Goal: Navigation & Orientation: Find specific page/section

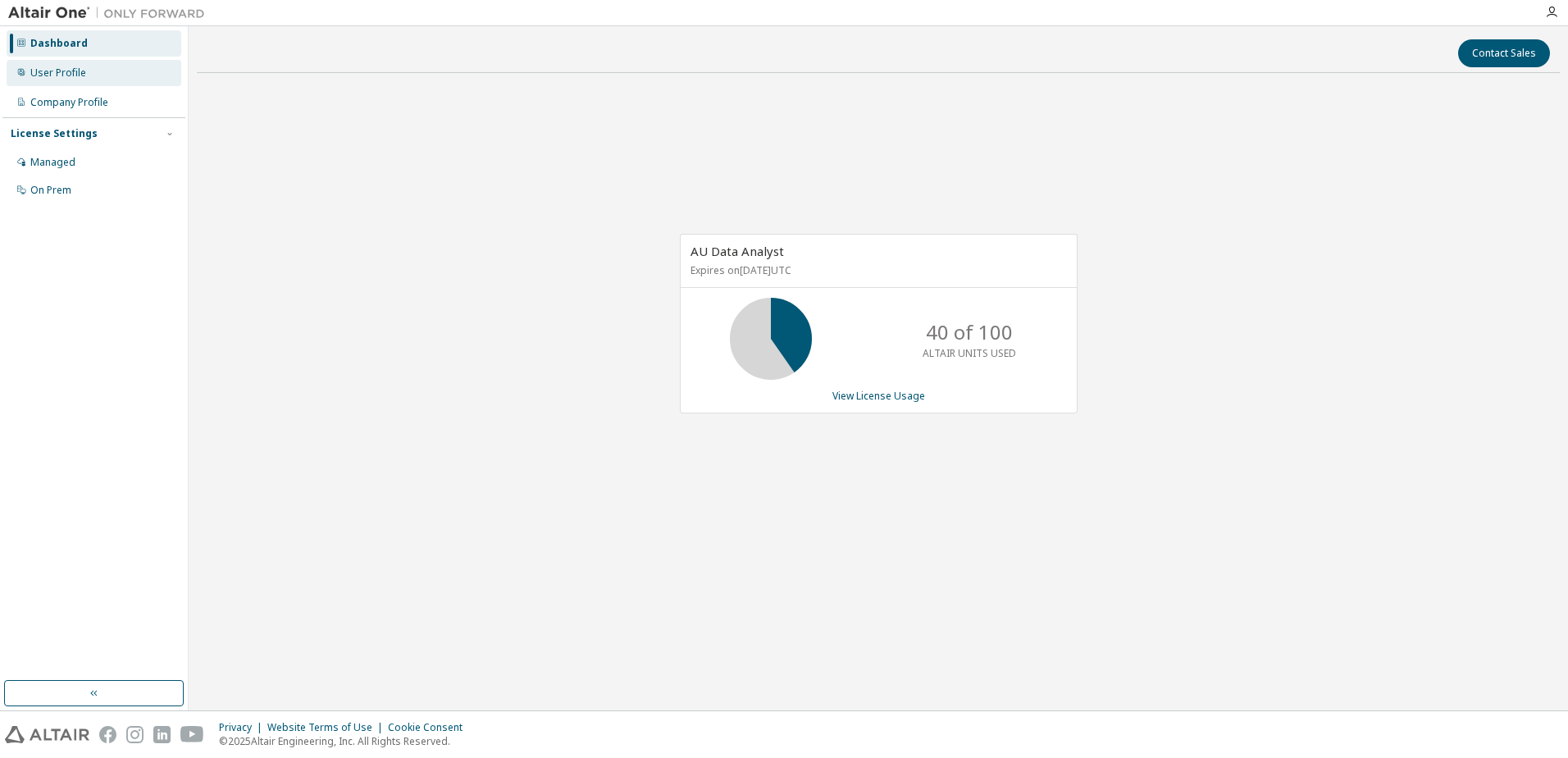
click at [54, 71] on div "User Profile" at bounding box center [58, 73] width 55 height 13
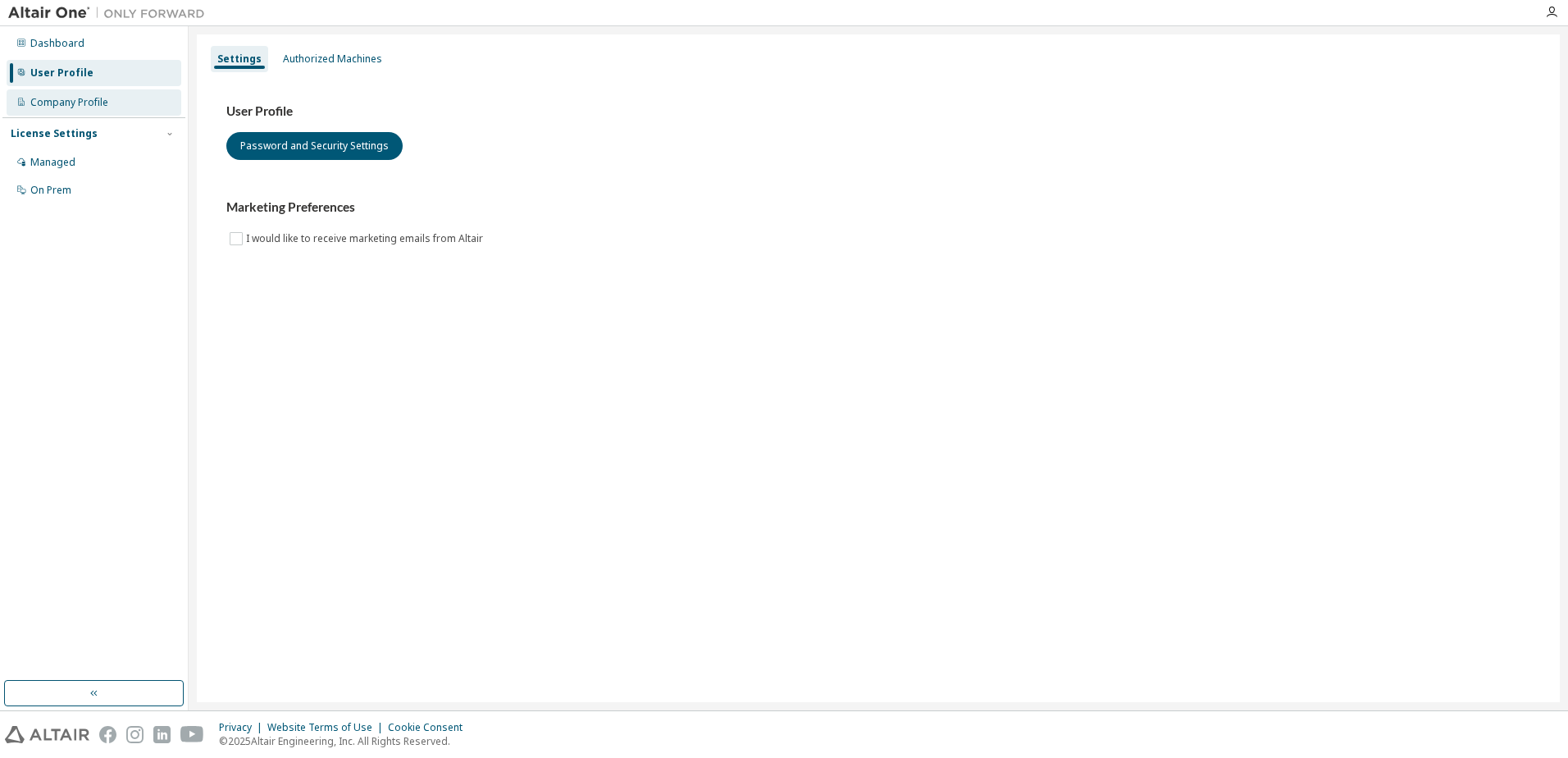
click at [50, 99] on div "Company Profile" at bounding box center [69, 102] width 78 height 13
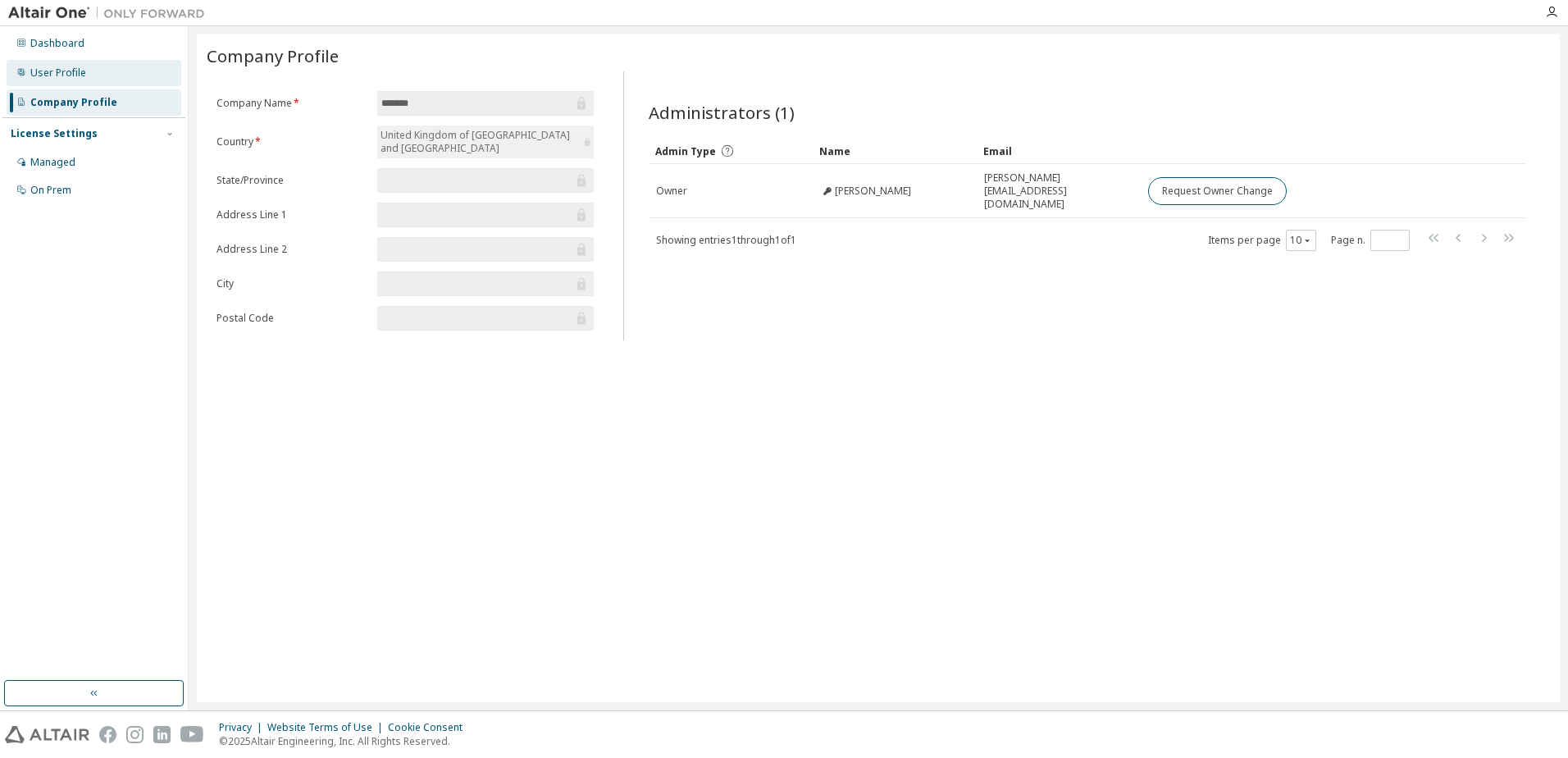
click at [52, 73] on div "User Profile" at bounding box center [58, 73] width 55 height 13
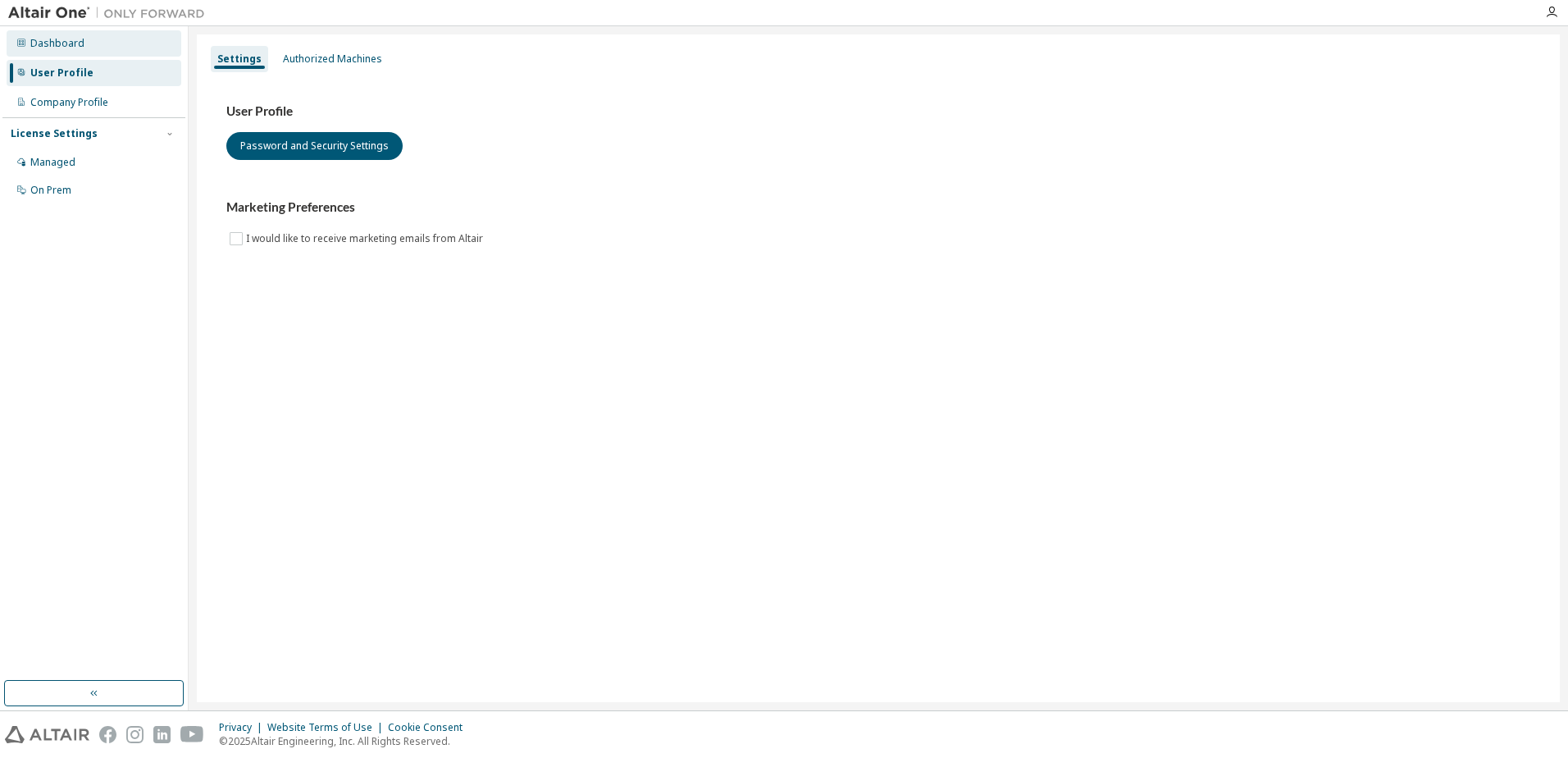
click at [61, 43] on div "Dashboard" at bounding box center [57, 43] width 54 height 13
